Goal: Book appointment/travel/reservation

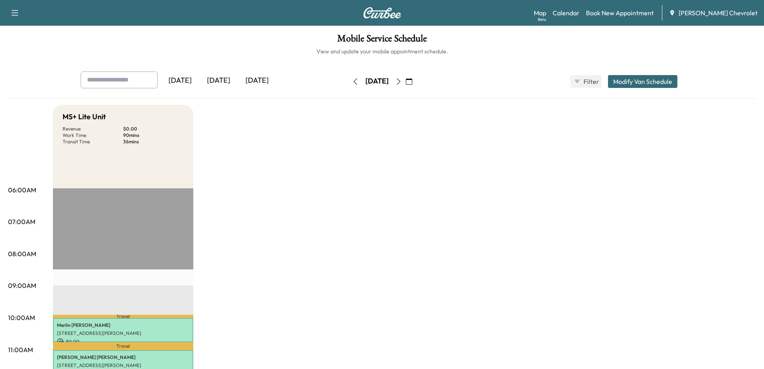
click at [406, 85] on button "button" at bounding box center [399, 81] width 14 height 13
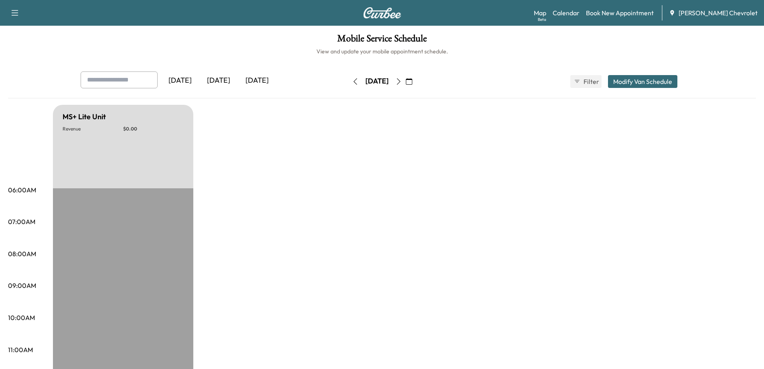
click at [406, 85] on button "button" at bounding box center [399, 81] width 14 height 13
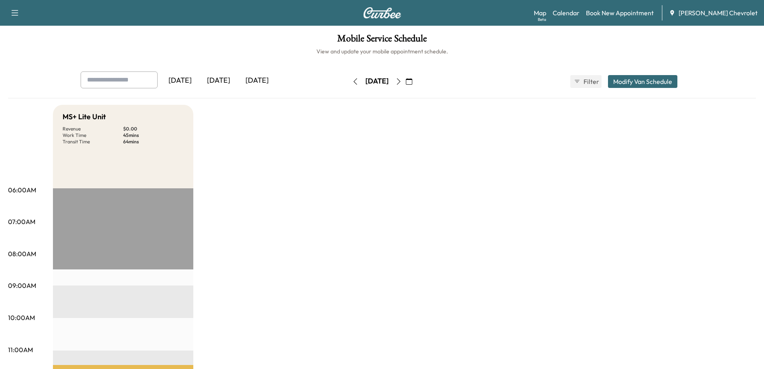
click at [412, 83] on icon "button" at bounding box center [409, 81] width 6 height 6
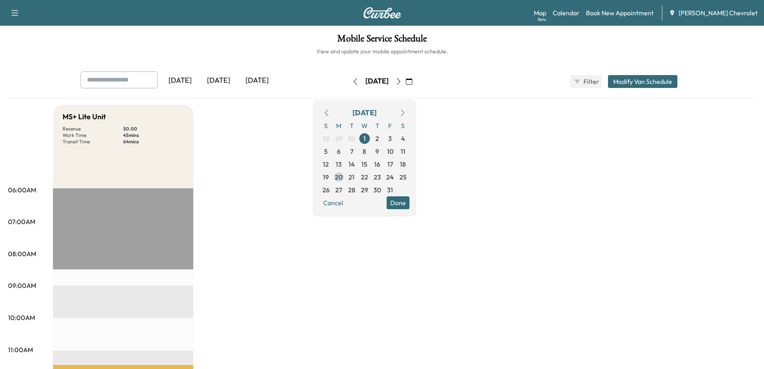
click at [343, 178] on span "20" at bounding box center [339, 177] width 8 height 10
click at [412, 81] on icon "button" at bounding box center [409, 81] width 6 height 6
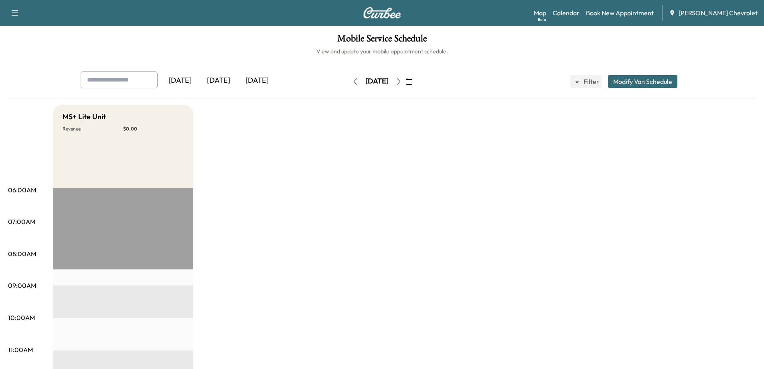
click at [352, 81] on icon "button" at bounding box center [355, 81] width 6 height 6
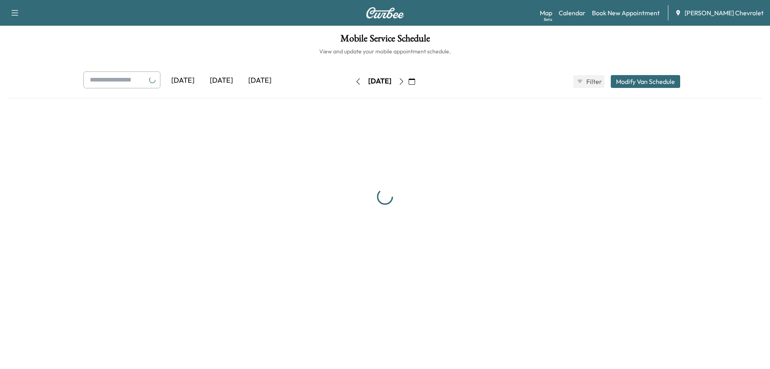
click at [351, 81] on button "button" at bounding box center [358, 81] width 14 height 13
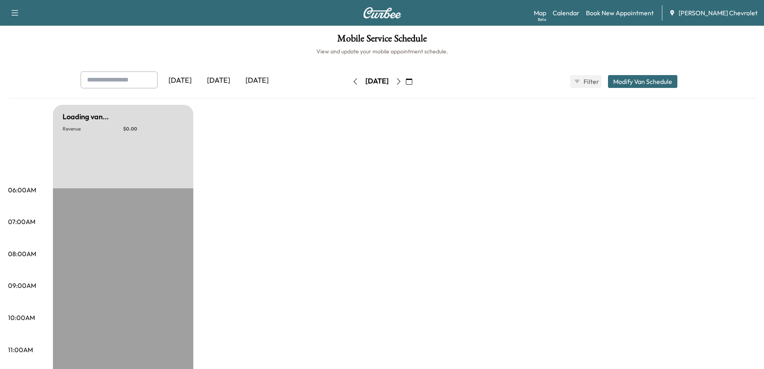
click at [352, 81] on icon "button" at bounding box center [355, 81] width 6 height 6
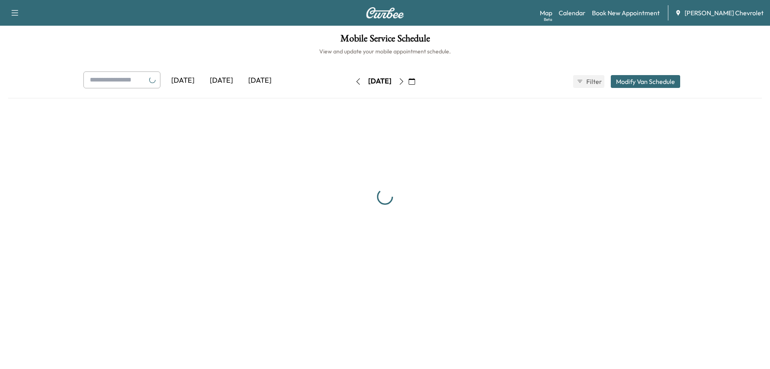
click at [351, 81] on button "button" at bounding box center [358, 81] width 14 height 13
click at [357, 81] on icon "button" at bounding box center [359, 81] width 4 height 6
click at [355, 81] on icon "button" at bounding box center [358, 81] width 6 height 6
click at [351, 81] on button "button" at bounding box center [358, 81] width 14 height 13
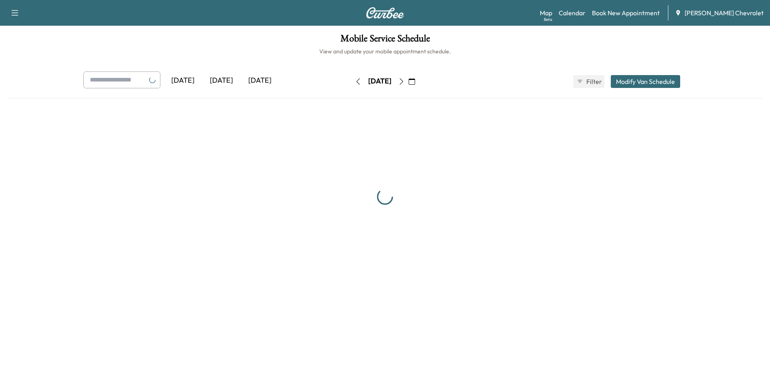
click at [351, 81] on button "button" at bounding box center [358, 81] width 14 height 13
click at [355, 81] on icon "button" at bounding box center [358, 81] width 6 height 6
click at [351, 81] on button "button" at bounding box center [358, 81] width 14 height 13
click at [355, 81] on icon "button" at bounding box center [358, 81] width 6 height 6
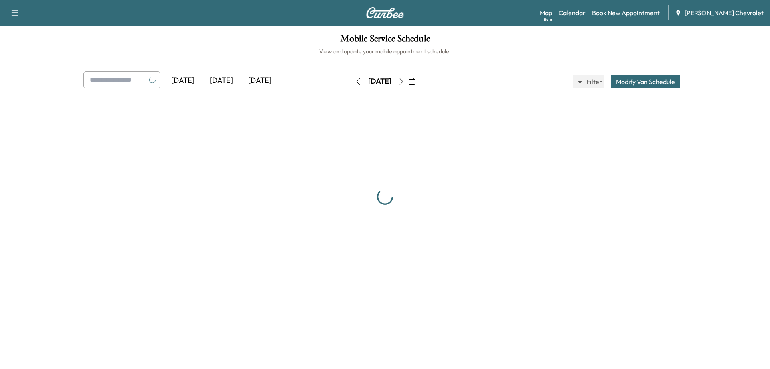
click at [351, 81] on button "button" at bounding box center [358, 81] width 14 height 13
click at [355, 81] on icon "button" at bounding box center [358, 81] width 6 height 6
click at [334, 81] on div "[DATE] [DATE] [DATE] [DATE] October 2025 S M T W T F S 28 29 30 1 2 3 4 5 6 7 8…" at bounding box center [385, 81] width 616 height 20
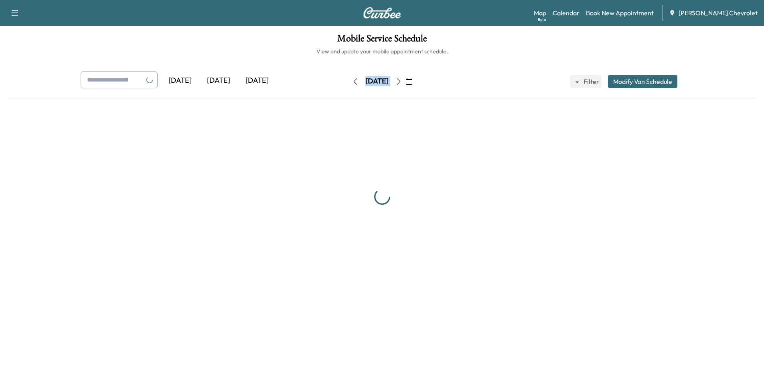
click at [349, 81] on button "button" at bounding box center [356, 81] width 14 height 13
click at [355, 81] on icon "button" at bounding box center [358, 81] width 6 height 6
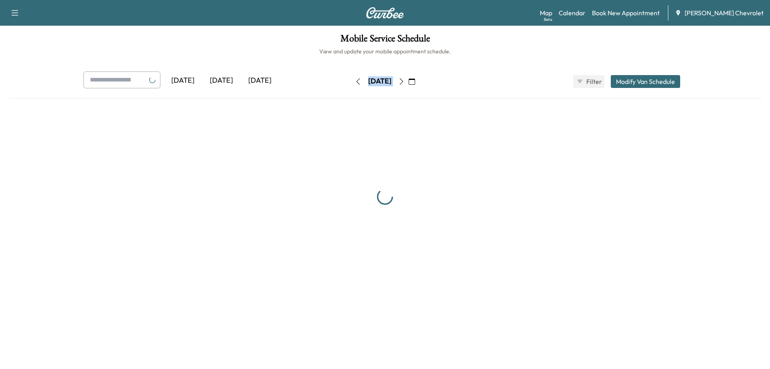
click at [351, 81] on button "button" at bounding box center [358, 81] width 14 height 13
click at [355, 81] on icon "button" at bounding box center [358, 81] width 6 height 6
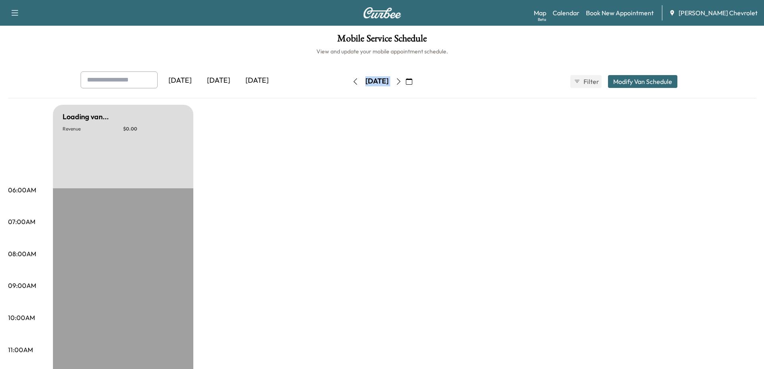
click at [352, 81] on icon "button" at bounding box center [355, 81] width 6 height 6
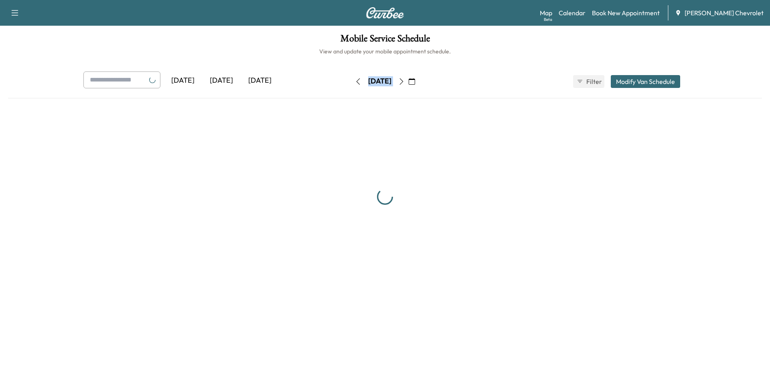
click at [351, 81] on button "button" at bounding box center [358, 81] width 14 height 13
click at [351, 81] on div "[DATE]" at bounding box center [379, 81] width 57 height 13
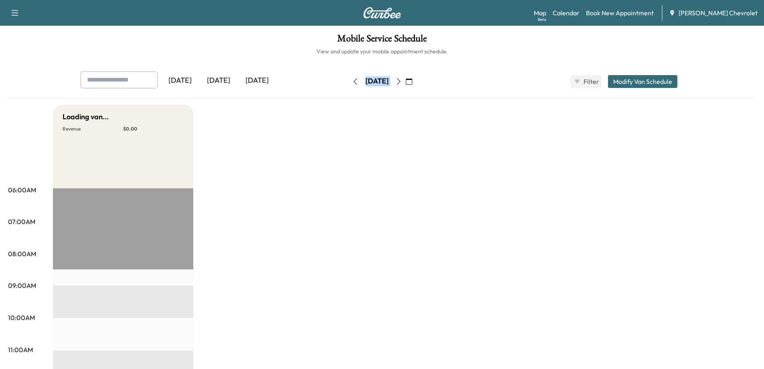
click at [365, 81] on div "[DATE]" at bounding box center [376, 81] width 23 height 10
click at [352, 83] on icon "button" at bounding box center [355, 81] width 6 height 6
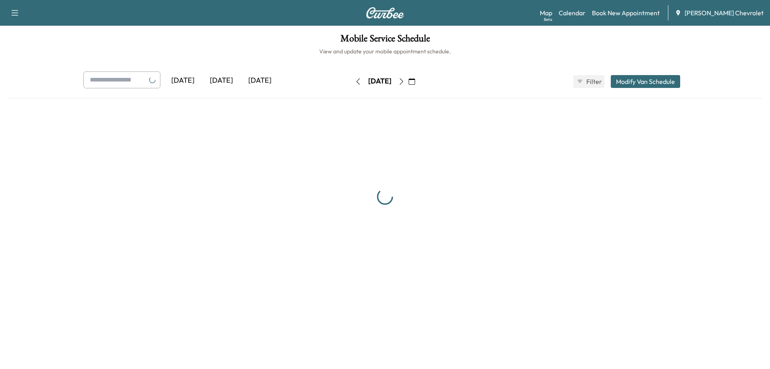
click at [351, 83] on button "button" at bounding box center [358, 81] width 14 height 13
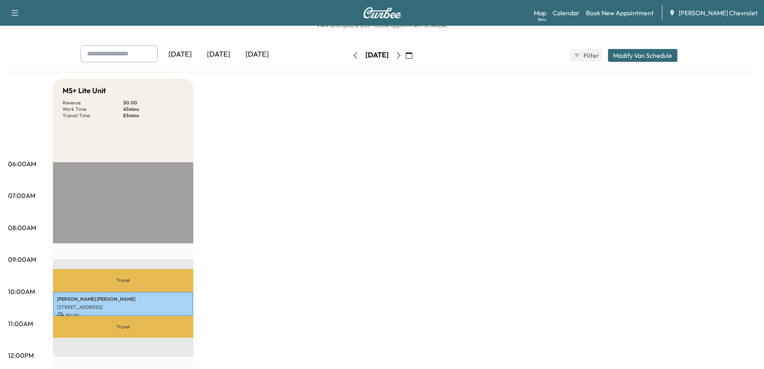
scroll to position [40, 0]
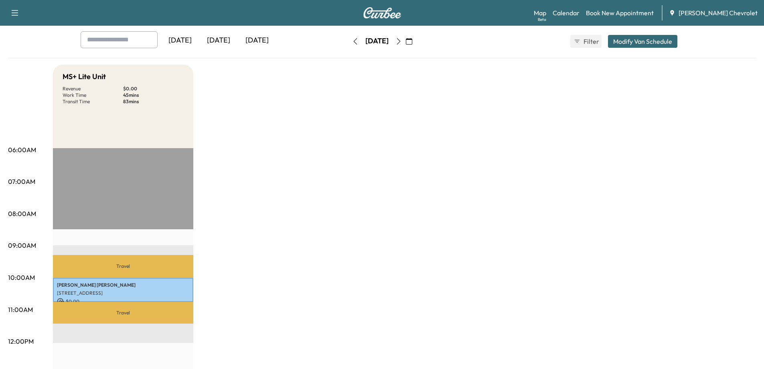
click at [402, 43] on icon "button" at bounding box center [399, 41] width 6 height 6
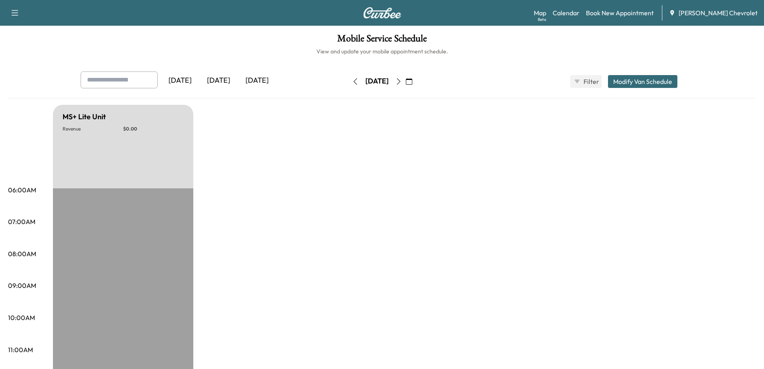
click at [402, 79] on icon "button" at bounding box center [399, 81] width 6 height 6
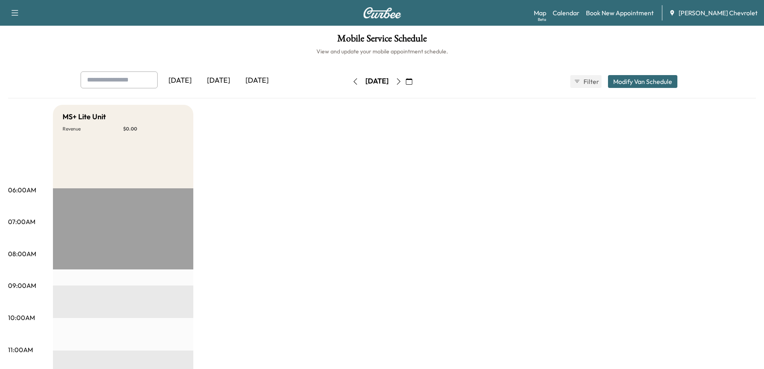
click at [352, 83] on icon "button" at bounding box center [355, 81] width 6 height 6
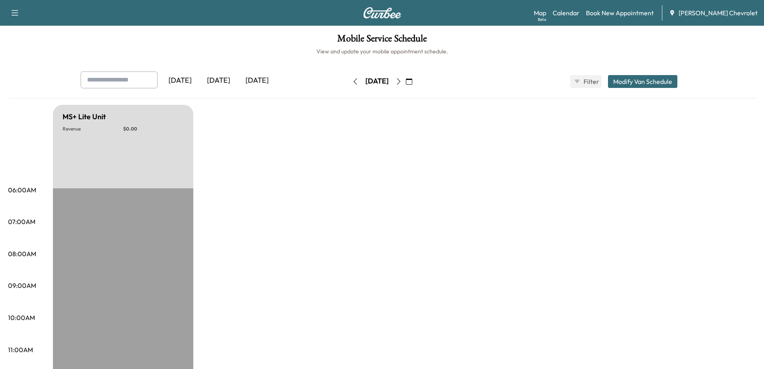
click at [353, 83] on icon "button" at bounding box center [355, 81] width 4 height 6
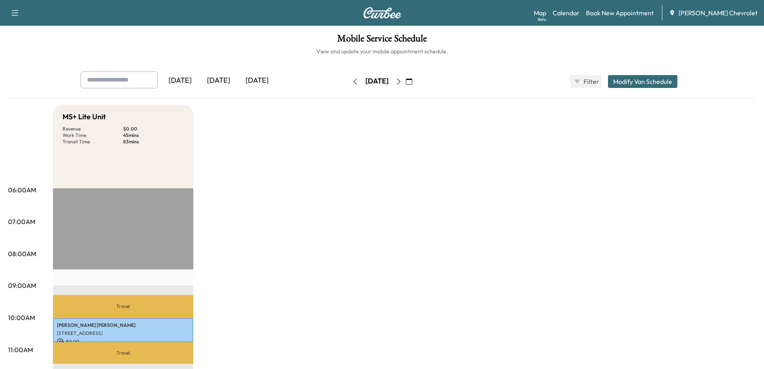
click at [352, 83] on icon "button" at bounding box center [355, 81] width 6 height 6
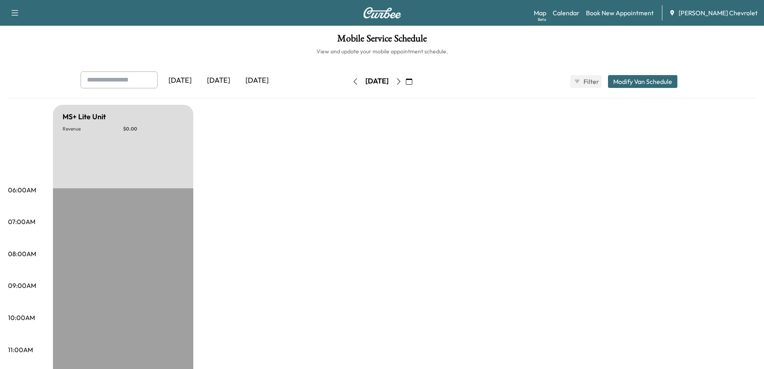
click at [352, 83] on icon "button" at bounding box center [355, 81] width 6 height 6
click at [349, 83] on button "button" at bounding box center [356, 81] width 14 height 13
click at [353, 83] on icon "button" at bounding box center [355, 81] width 4 height 6
click at [349, 83] on button "button" at bounding box center [356, 81] width 14 height 13
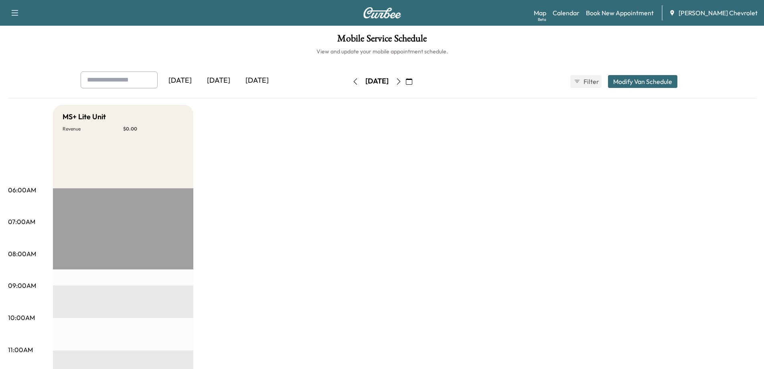
click at [352, 83] on icon "button" at bounding box center [355, 81] width 6 height 6
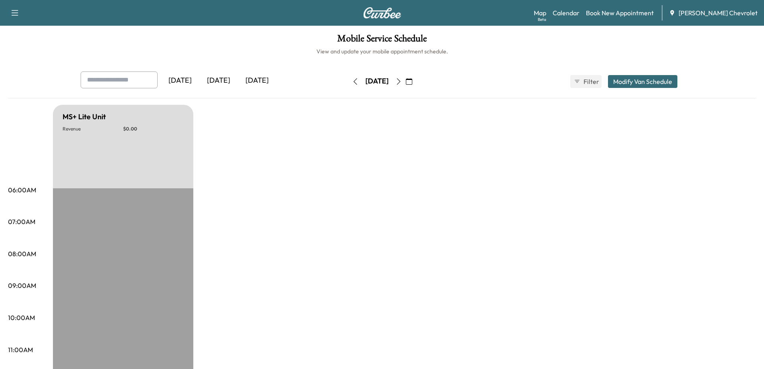
click at [352, 81] on icon "button" at bounding box center [355, 81] width 6 height 6
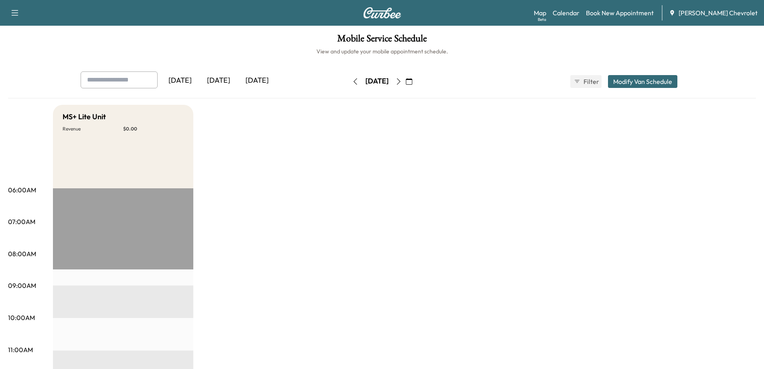
click at [352, 83] on icon "button" at bounding box center [355, 81] width 6 height 6
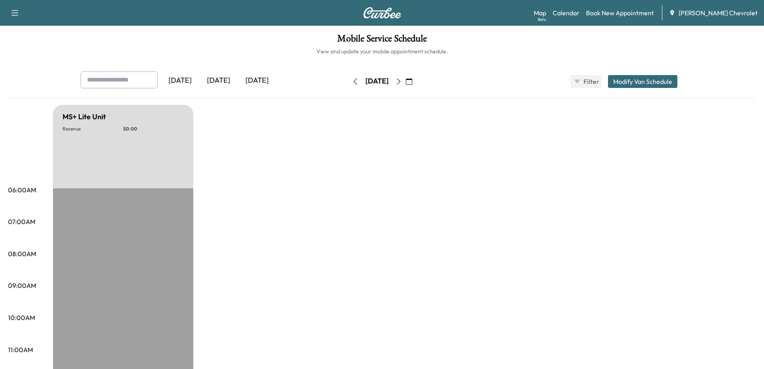
click at [352, 83] on icon "button" at bounding box center [355, 81] width 6 height 6
click at [349, 83] on button "button" at bounding box center [356, 81] width 14 height 13
click at [352, 83] on icon "button" at bounding box center [355, 81] width 6 height 6
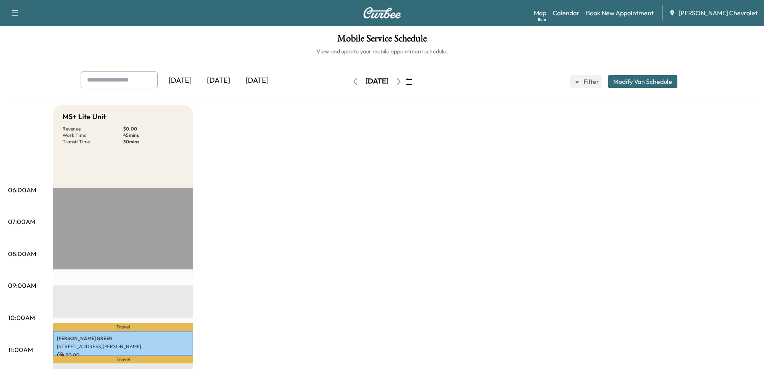
click at [352, 82] on icon "button" at bounding box center [355, 81] width 6 height 6
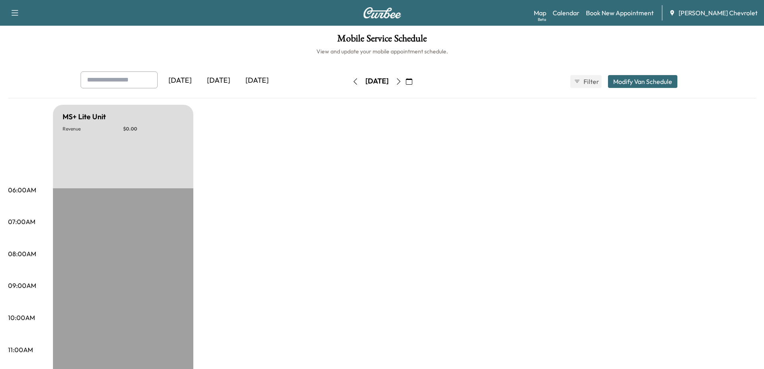
click at [349, 85] on button "button" at bounding box center [356, 81] width 14 height 13
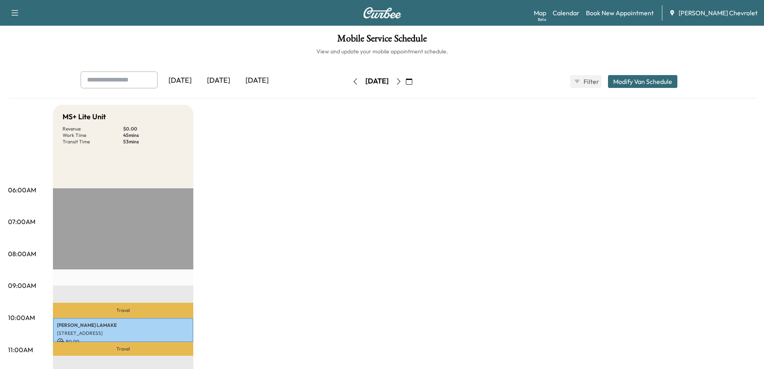
click at [402, 81] on icon "button" at bounding box center [399, 81] width 6 height 6
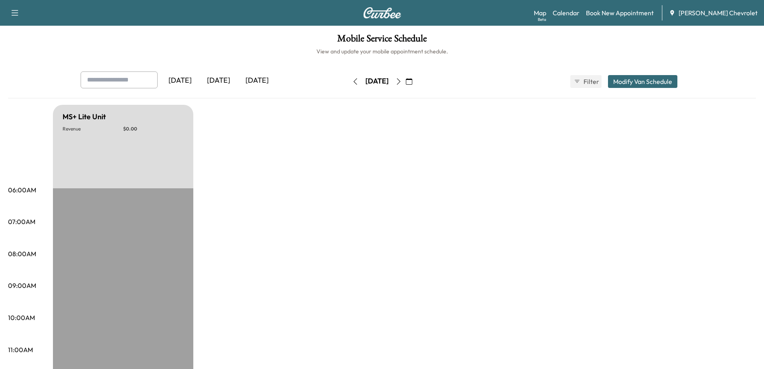
click at [349, 86] on button "button" at bounding box center [356, 81] width 14 height 13
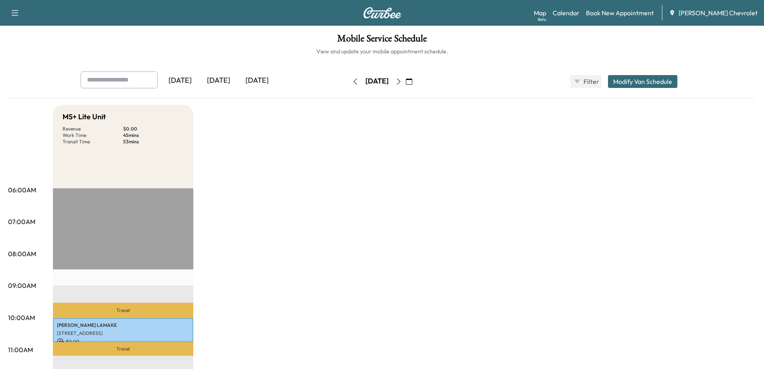
click at [352, 84] on icon "button" at bounding box center [355, 81] width 6 height 6
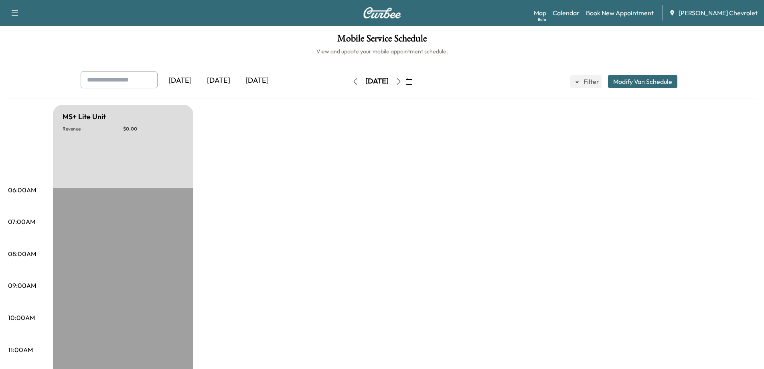
click at [352, 84] on icon "button" at bounding box center [355, 81] width 6 height 6
click at [353, 84] on icon "button" at bounding box center [355, 81] width 4 height 6
click at [146, 79] on input "text" at bounding box center [119, 79] width 77 height 17
type input "**********"
click at [402, 83] on icon "button" at bounding box center [399, 81] width 6 height 6
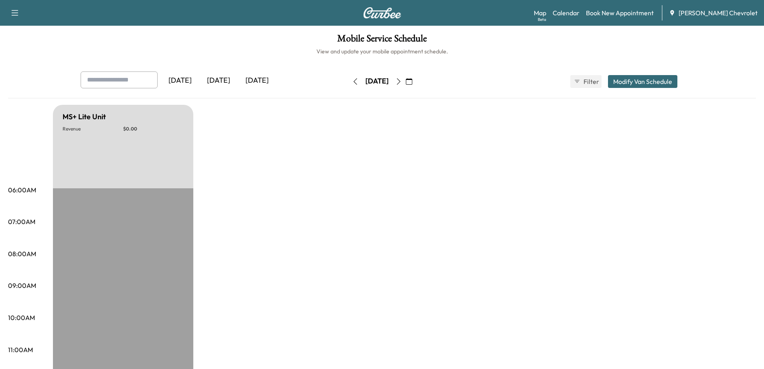
click at [402, 83] on icon "button" at bounding box center [399, 81] width 6 height 6
click at [400, 83] on icon "button" at bounding box center [399, 81] width 4 height 6
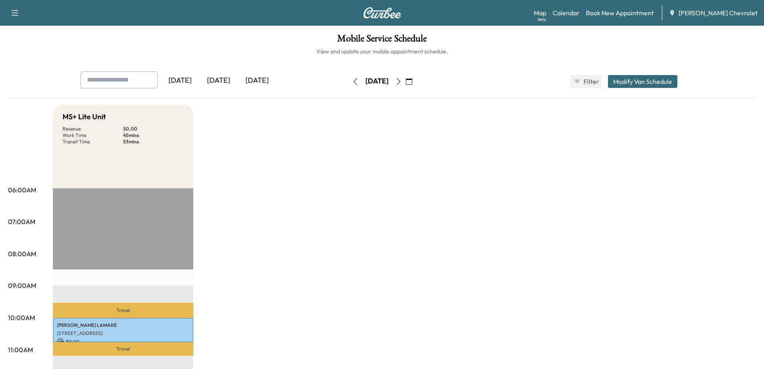
click at [400, 83] on icon "button" at bounding box center [399, 81] width 4 height 6
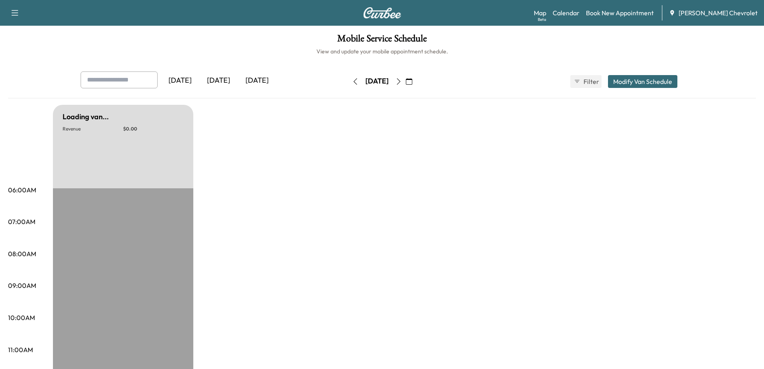
click at [400, 83] on icon "button" at bounding box center [399, 81] width 4 height 6
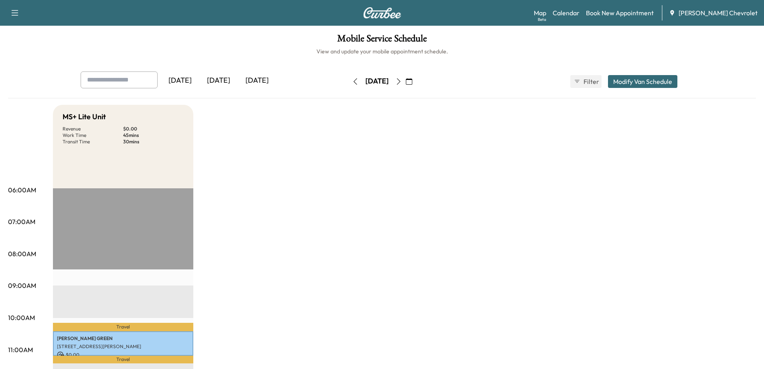
click at [402, 83] on icon "button" at bounding box center [399, 81] width 6 height 6
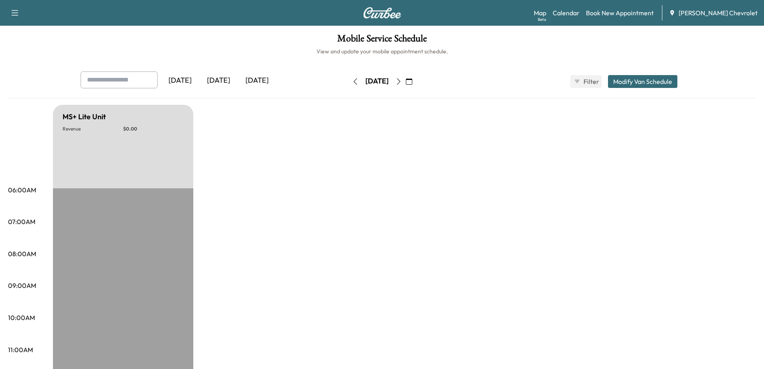
click at [416, 83] on button "button" at bounding box center [409, 81] width 14 height 13
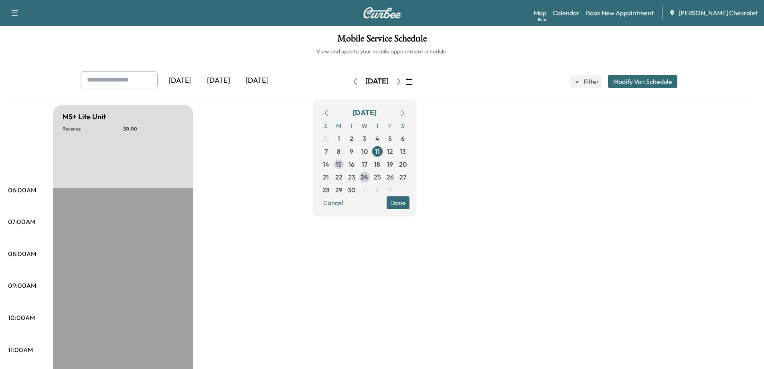
click at [342, 165] on span "15" at bounding box center [339, 164] width 6 height 10
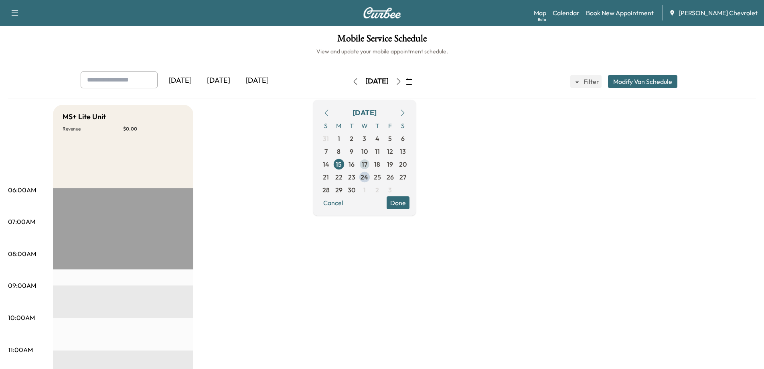
click at [371, 167] on span "17" at bounding box center [364, 164] width 13 height 13
click at [343, 178] on span "22" at bounding box center [338, 177] width 7 height 10
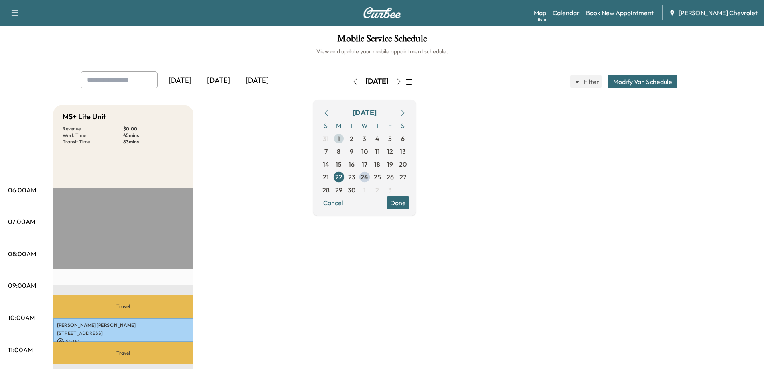
click at [345, 140] on span "1" at bounding box center [339, 138] width 13 height 13
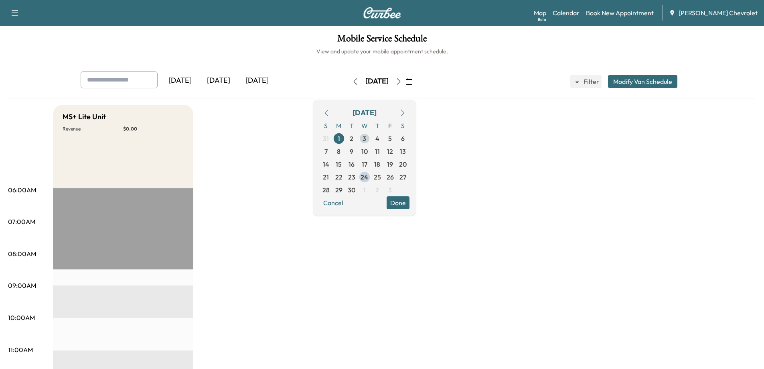
click at [366, 137] on span "3" at bounding box center [365, 139] width 4 height 10
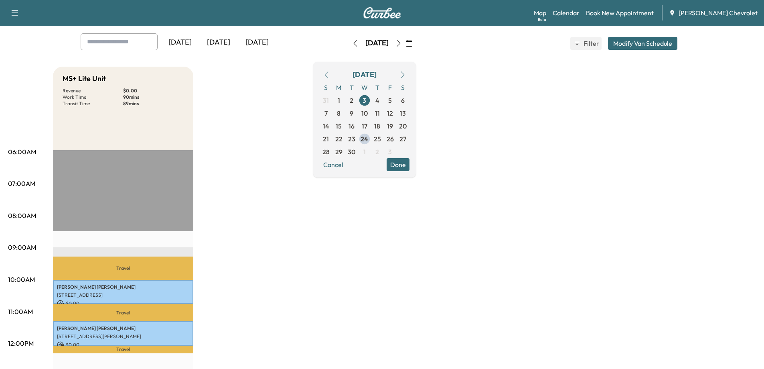
scroll to position [80, 0]
